Goal: Browse casually

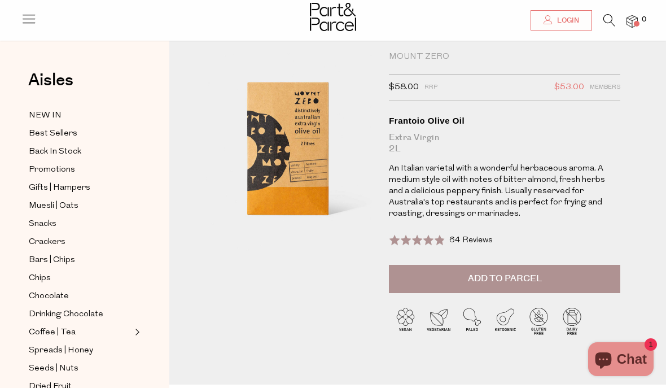
scroll to position [36, 0]
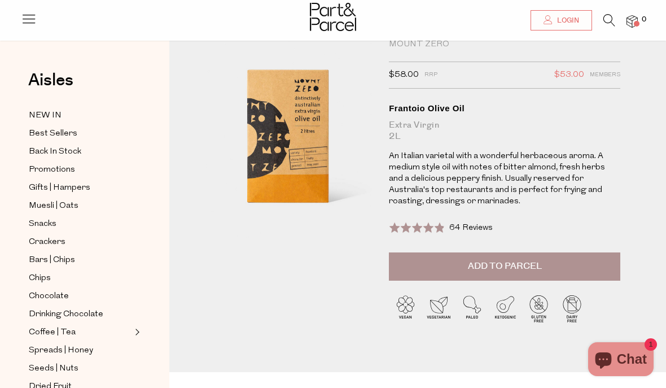
click at [647, 116] on div "Oils | Vinegar | Ghee Mount Zero $58.00 RRP $53.00 Members Available: In Stock …" at bounding box center [417, 197] width 497 height 350
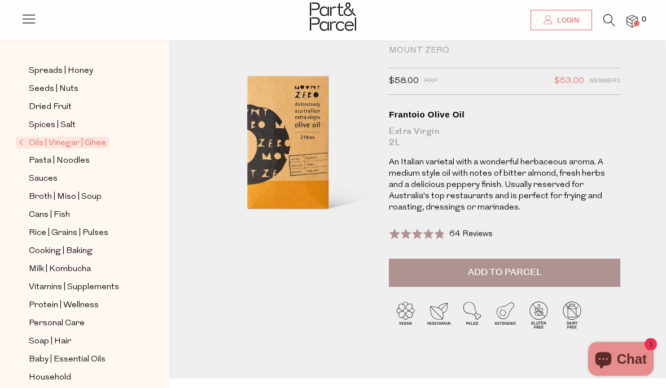
scroll to position [0, 0]
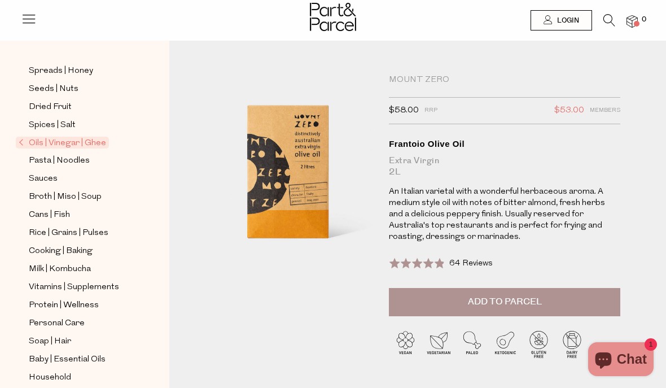
click at [45, 137] on span "Oils | Vinegar | Ghee" at bounding box center [62, 143] width 93 height 12
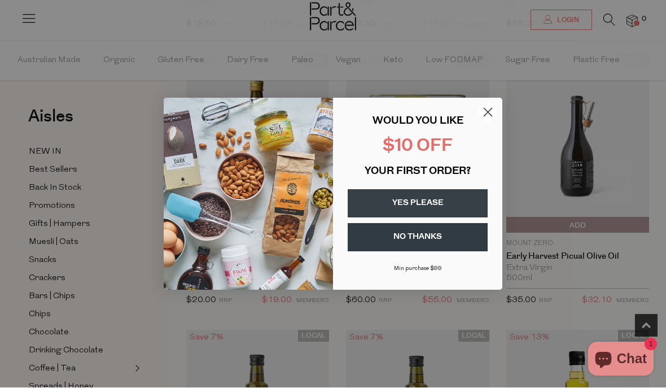
scroll to position [369, 0]
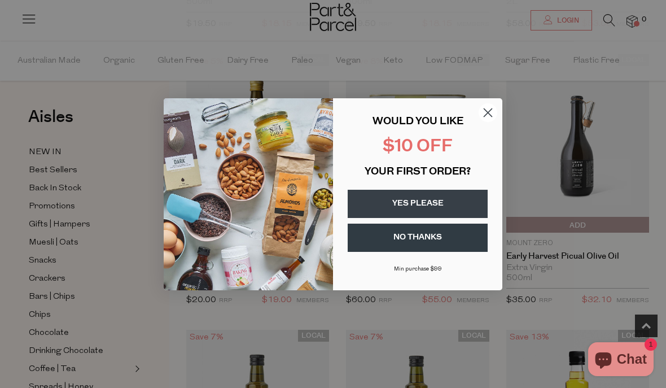
click at [489, 108] on circle "Close dialog" at bounding box center [488, 112] width 19 height 19
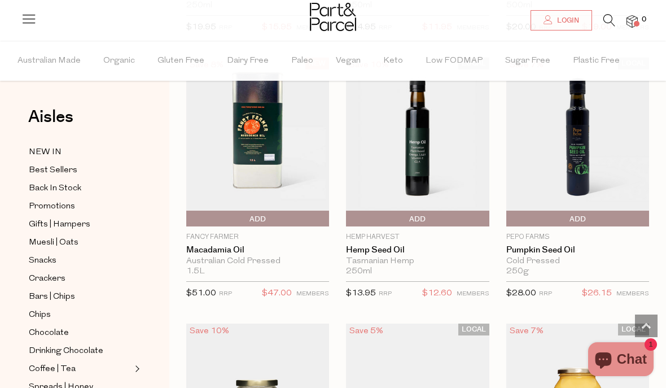
scroll to position [1438, 0]
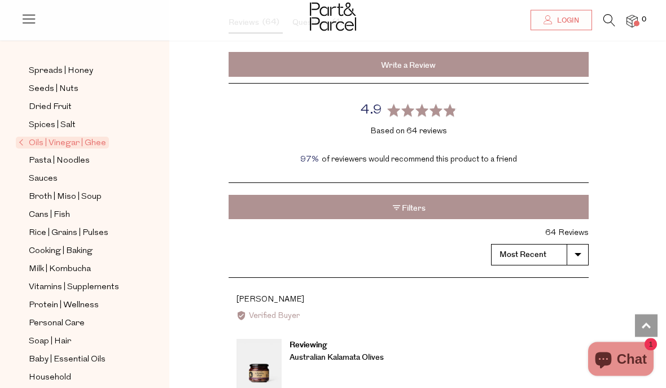
scroll to position [1230, 0]
click at [156, 252] on div "Aisles Clear NEW IN Best Sellers Back In Stock Promotions Gifts | Hampers Muesl…" at bounding box center [84, 231] width 169 height 347
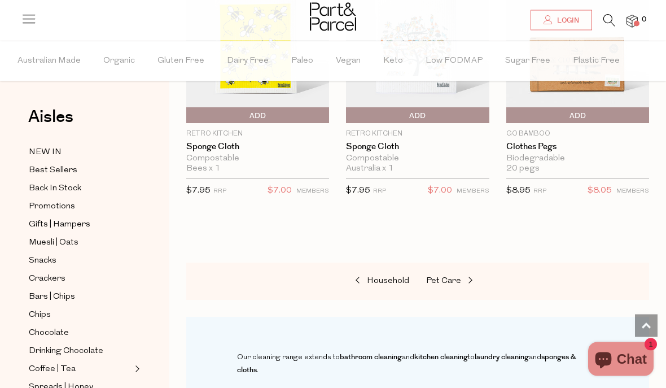
scroll to position [1003, 0]
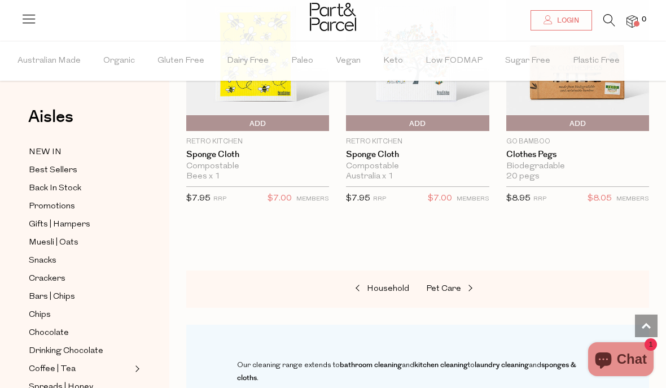
click at [49, 274] on span "Crackers" at bounding box center [47, 279] width 37 height 14
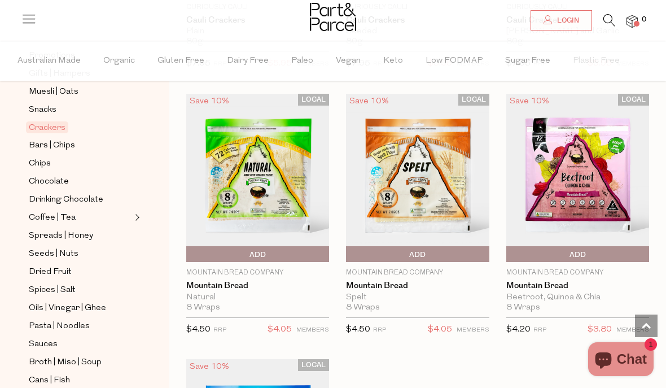
scroll to position [148, 0]
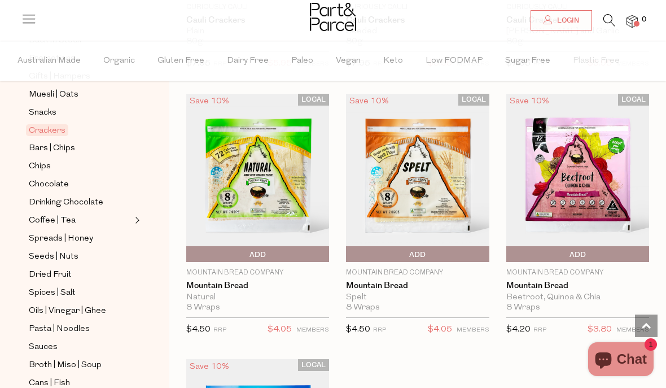
click at [52, 269] on span "Dried Fruit" at bounding box center [50, 275] width 43 height 14
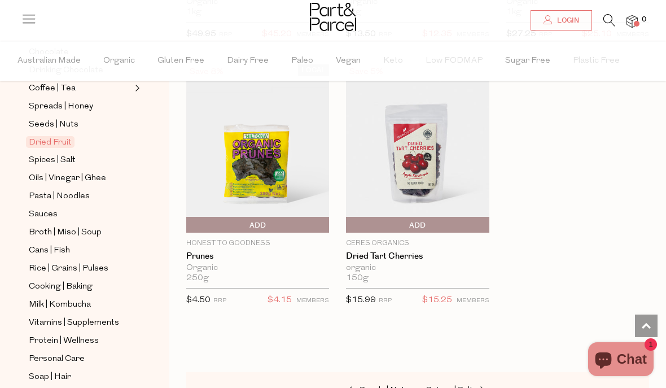
scroll to position [282, 0]
click at [80, 173] on span "Oils | Vinegar | Ghee" at bounding box center [67, 177] width 77 height 14
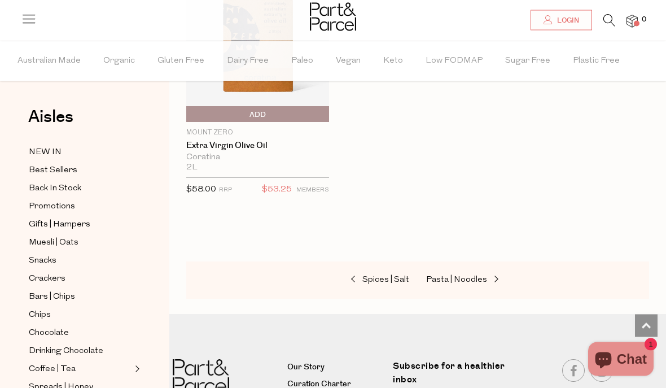
scroll to position [4546, 0]
